Goal: Information Seeking & Learning: Learn about a topic

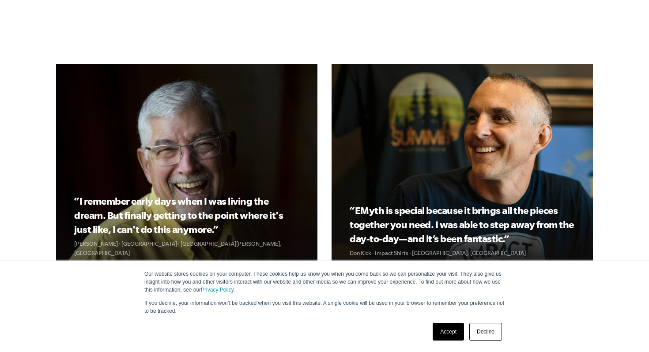
scroll to position [838, 0]
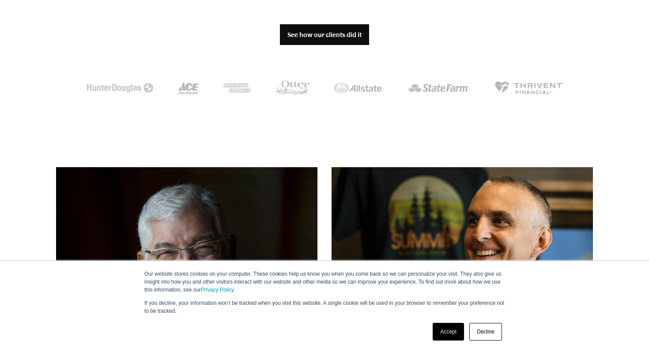
drag, startPoint x: 189, startPoint y: 90, endPoint x: 194, endPoint y: 90, distance: 4.9
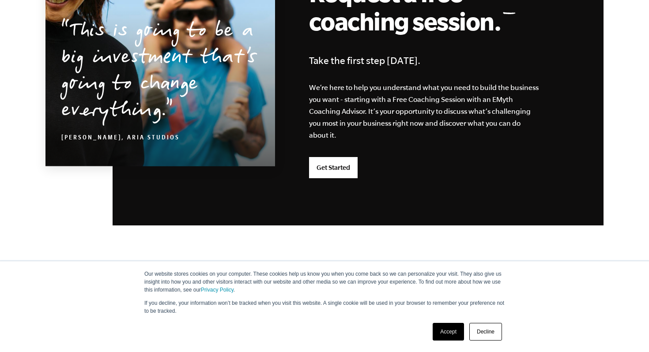
scroll to position [2369, 0]
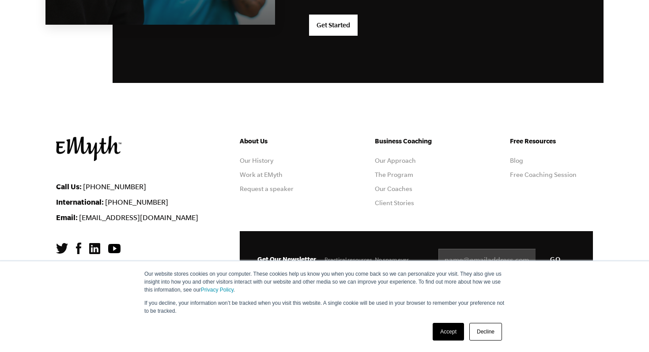
click at [439, 332] on link "Accept" at bounding box center [448, 332] width 31 height 18
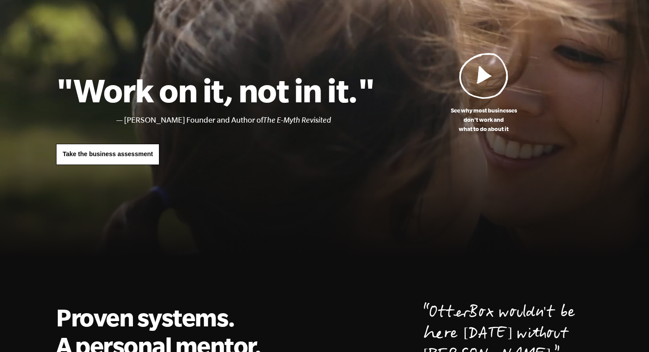
scroll to position [0, 0]
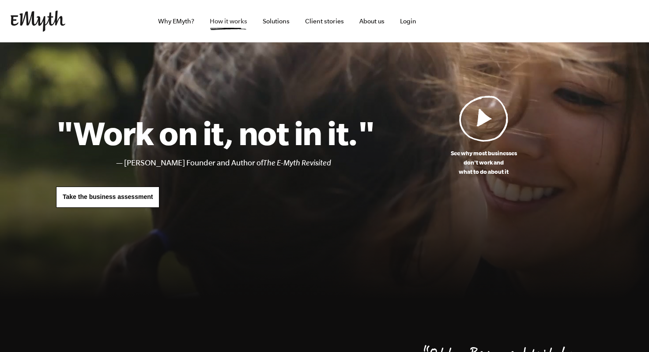
click at [221, 23] on link "How it works" at bounding box center [229, 21] width 52 height 42
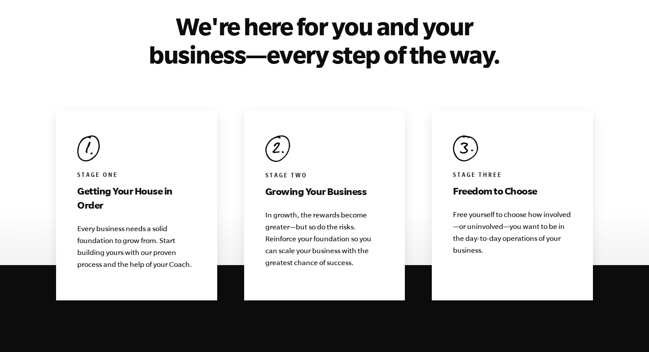
scroll to position [827, 0]
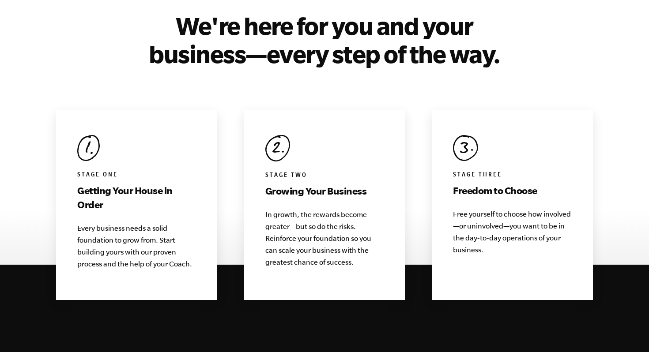
click at [80, 135] on img at bounding box center [88, 148] width 23 height 26
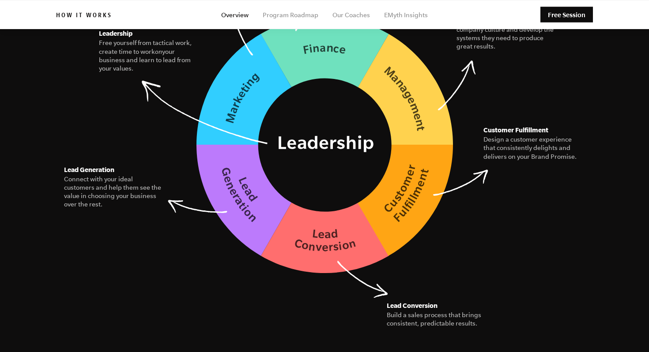
scroll to position [1351, 0]
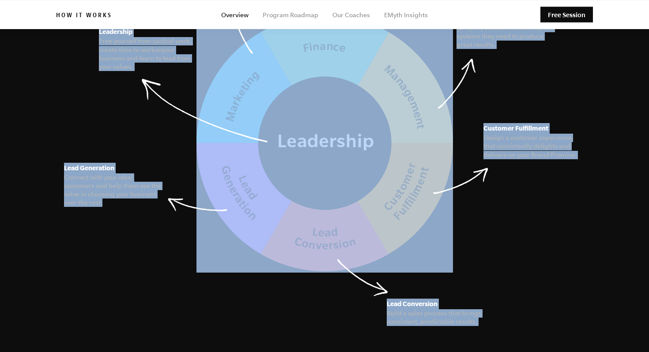
drag, startPoint x: 104, startPoint y: 184, endPoint x: 93, endPoint y: 132, distance: 53.3
click at [93, 132] on figure "The Seven Essential Systems Our model for building a business of interconnected…" at bounding box center [324, 53] width 537 height 439
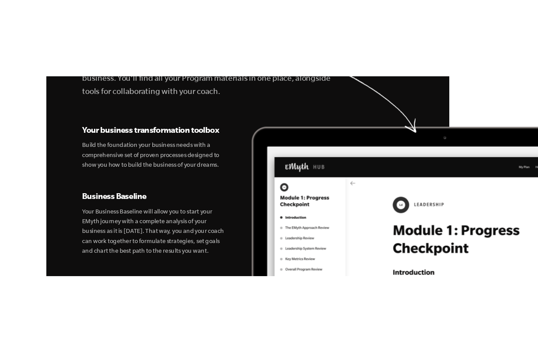
scroll to position [3104, 0]
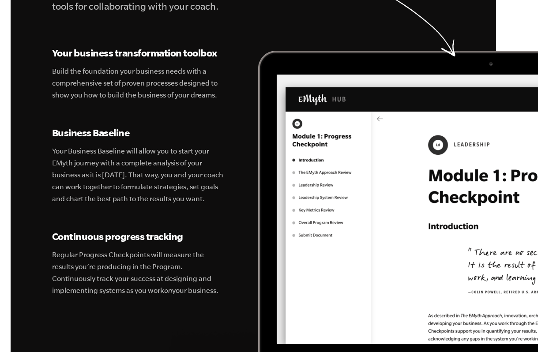
click at [8, 193] on div "Every tool you need to transform your business. Your Coaching HUB is a simple a…" at bounding box center [269, 102] width 538 height 511
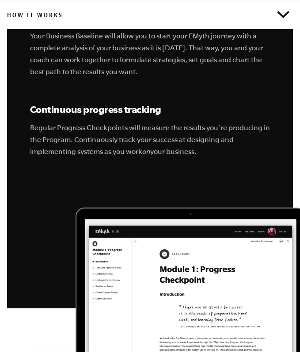
scroll to position [3892, 0]
